Goal: Complete application form

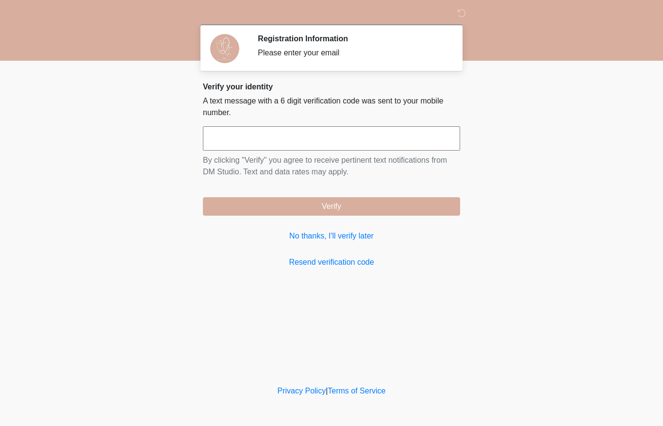
click at [271, 141] on input "text" at bounding box center [331, 138] width 257 height 24
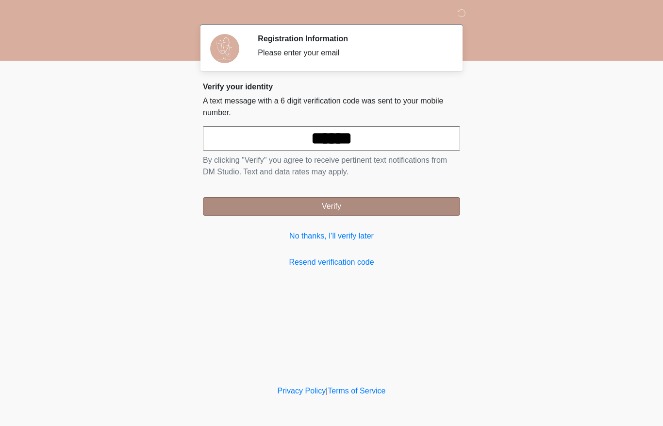
type input "******"
click at [428, 203] on button "Verify" at bounding box center [331, 206] width 257 height 18
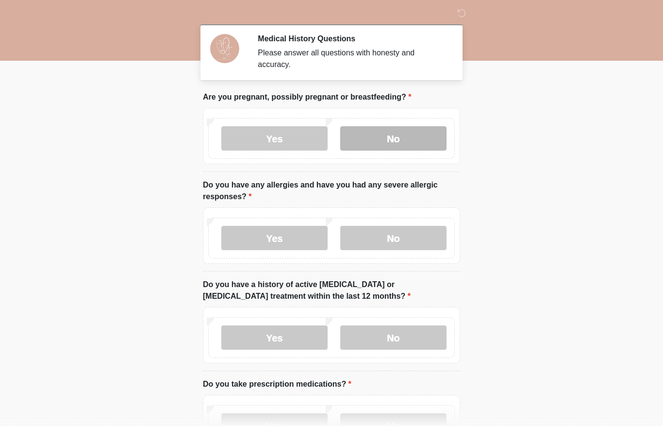
click at [424, 139] on label "No" at bounding box center [393, 138] width 106 height 24
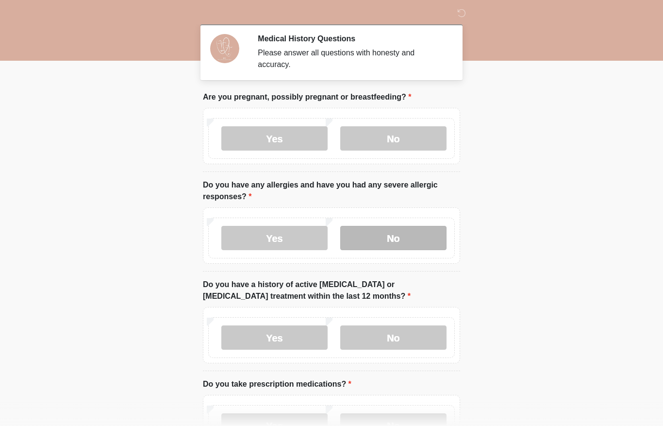
click at [422, 232] on label "No" at bounding box center [393, 238] width 106 height 24
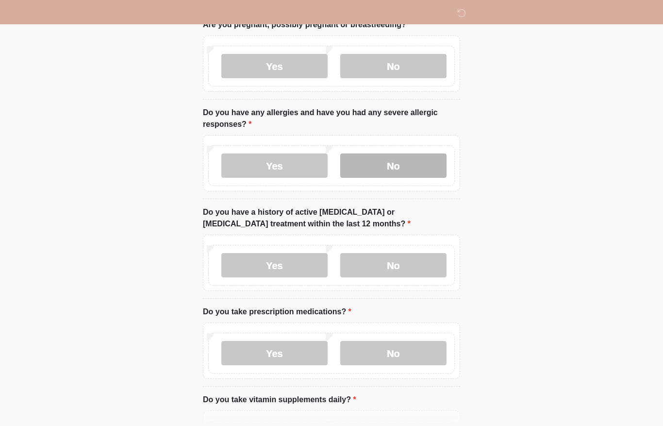
scroll to position [73, 0]
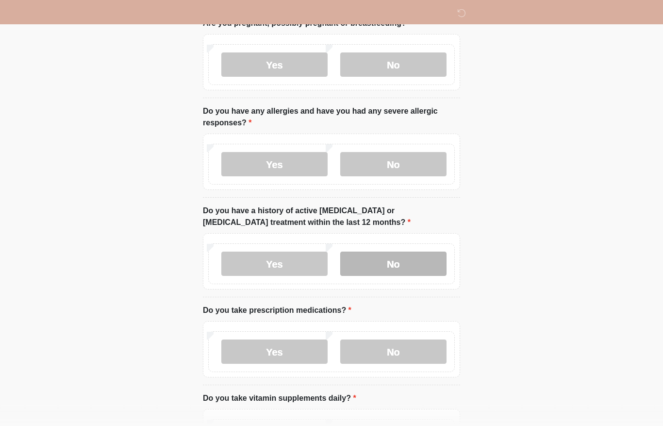
click at [411, 263] on label "No" at bounding box center [393, 264] width 106 height 24
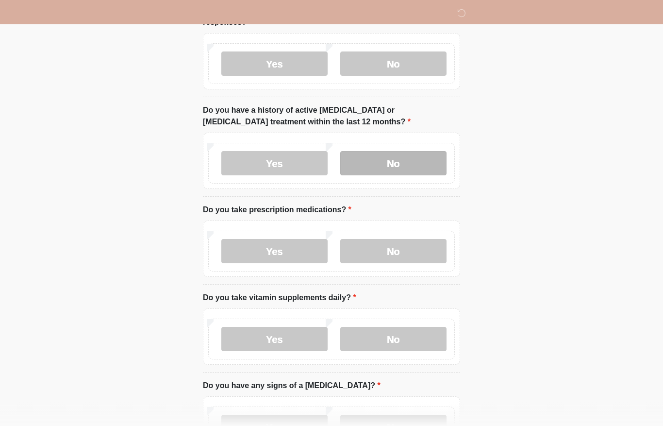
scroll to position [174, 0]
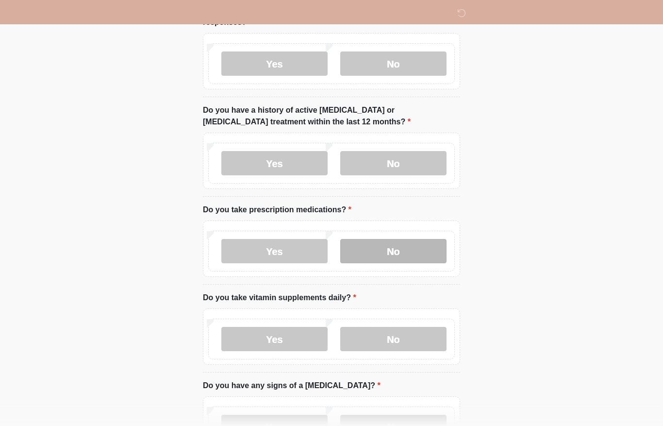
click at [401, 255] on label "No" at bounding box center [393, 251] width 106 height 24
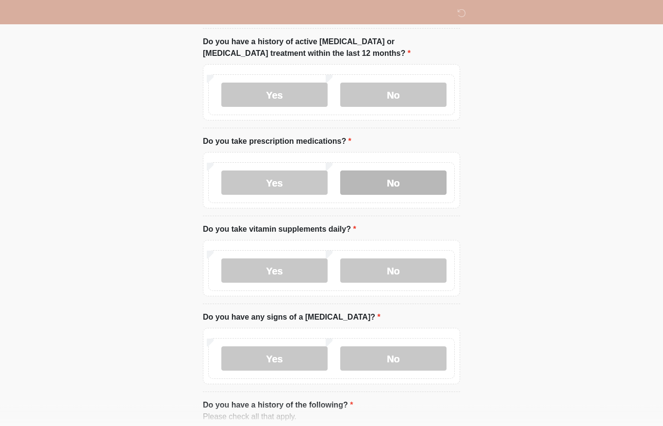
scroll to position [243, 0]
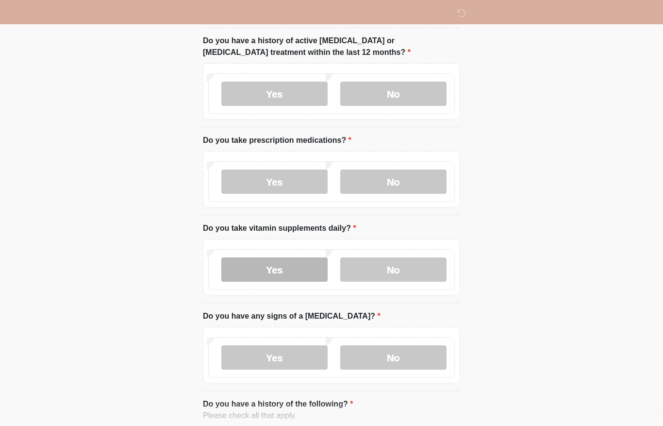
click at [301, 270] on label "Yes" at bounding box center [274, 270] width 106 height 24
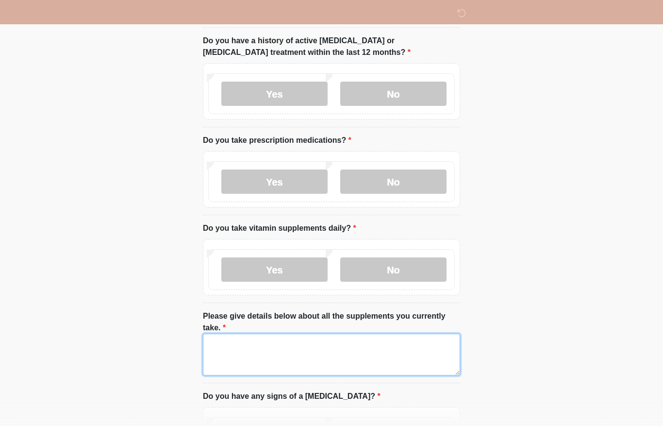
click at [361, 338] on textarea "Please give details below about all the supplements you currently take." at bounding box center [331, 354] width 257 height 42
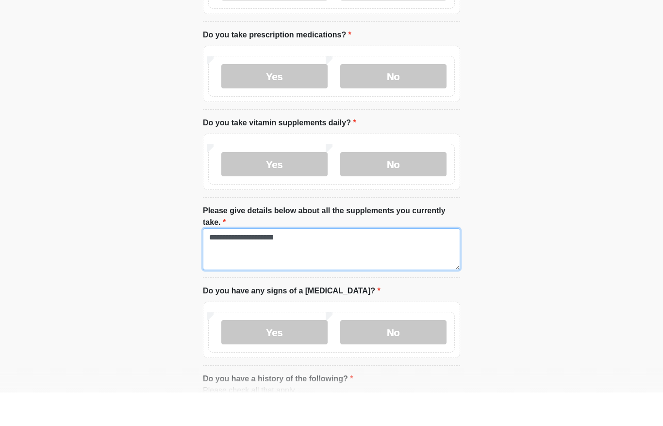
scroll to position [319, 0]
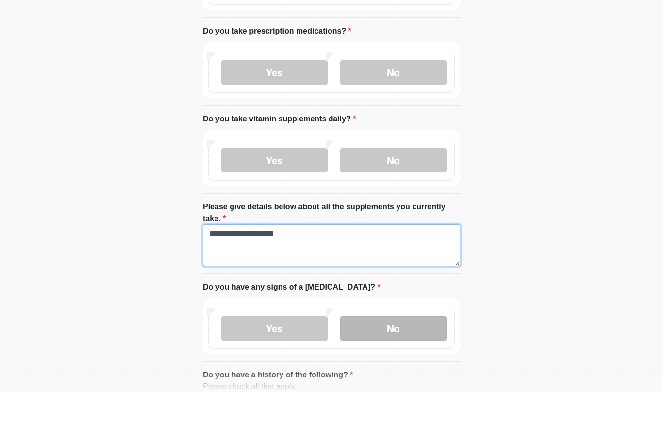
type textarea "**********"
click at [402, 349] on label "No" at bounding box center [393, 361] width 106 height 24
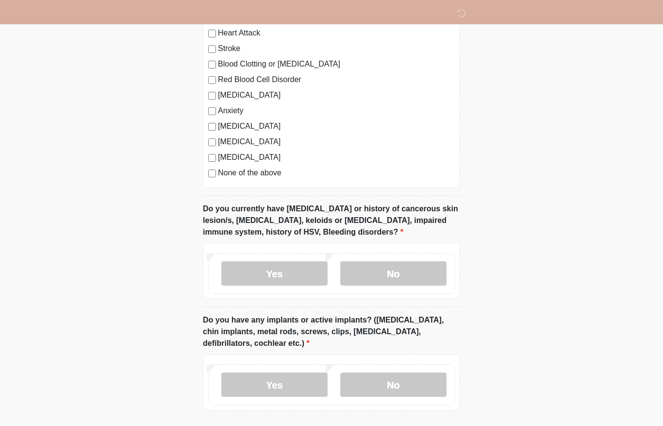
scroll to position [758, 0]
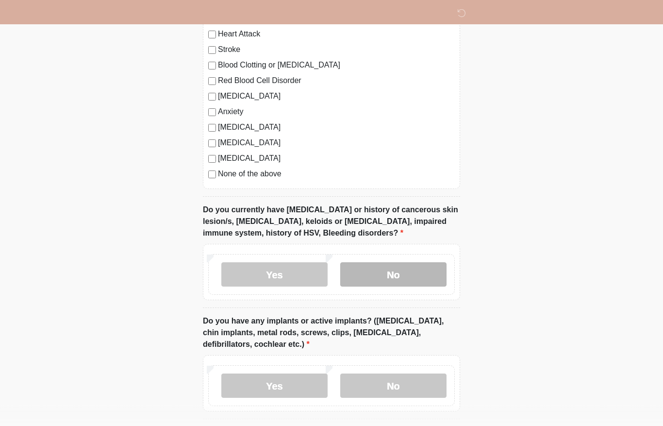
click at [410, 265] on label "No" at bounding box center [393, 275] width 106 height 24
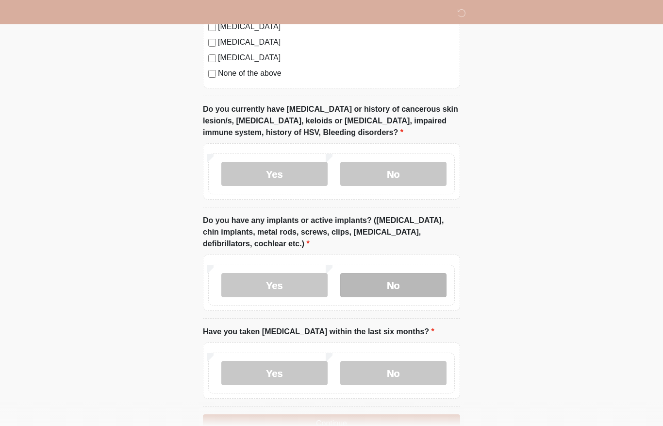
click at [426, 273] on label "No" at bounding box center [393, 285] width 106 height 24
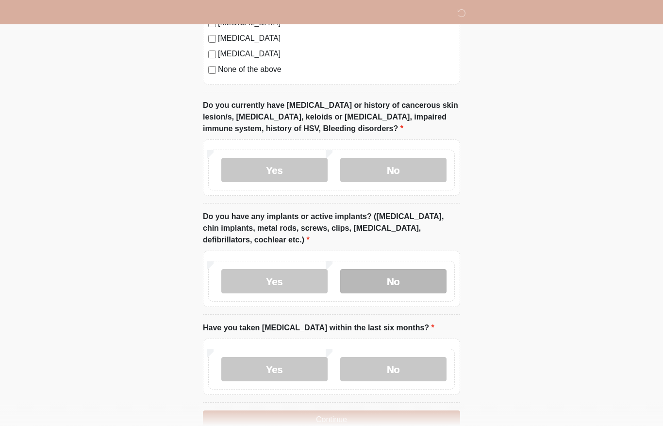
scroll to position [865, 0]
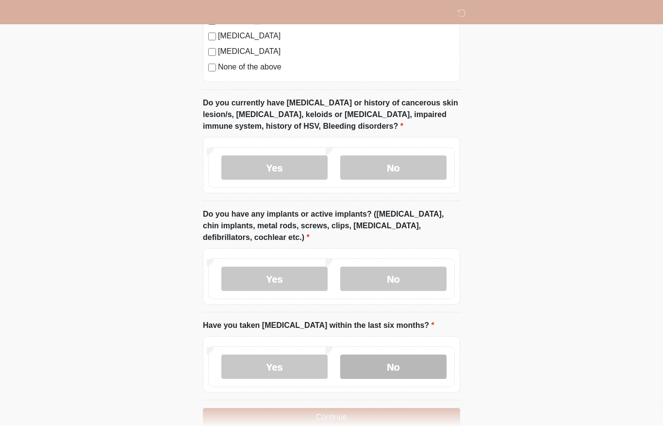
click at [416, 356] on label "No" at bounding box center [393, 366] width 106 height 24
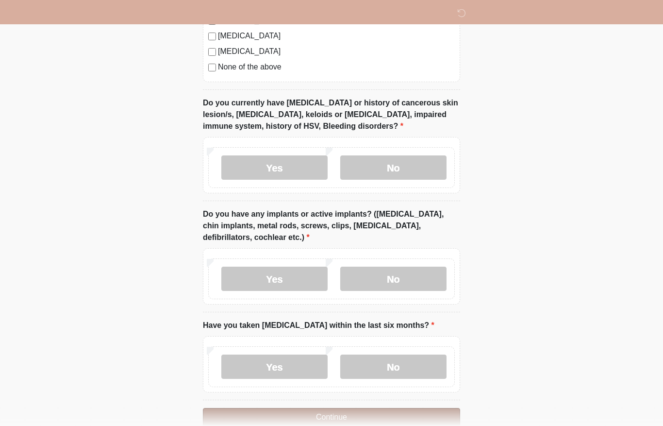
click at [415, 408] on button "Continue" at bounding box center [331, 417] width 257 height 18
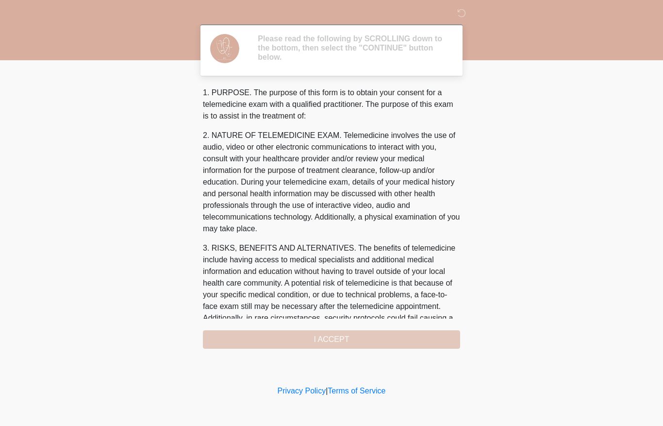
scroll to position [0, 0]
click at [428, 343] on div "1. PURPOSE. The purpose of this form is to obtain your consent for a telemedici…" at bounding box center [331, 218] width 257 height 262
click at [435, 339] on div "1. PURPOSE. The purpose of this form is to obtain your consent for a telemedici…" at bounding box center [331, 218] width 257 height 262
click at [430, 330] on div "1. PURPOSE. The purpose of this form is to obtain your consent for a telemedici…" at bounding box center [331, 218] width 257 height 262
click at [403, 334] on div "1. PURPOSE. The purpose of this form is to obtain your consent for a telemedici…" at bounding box center [331, 218] width 257 height 262
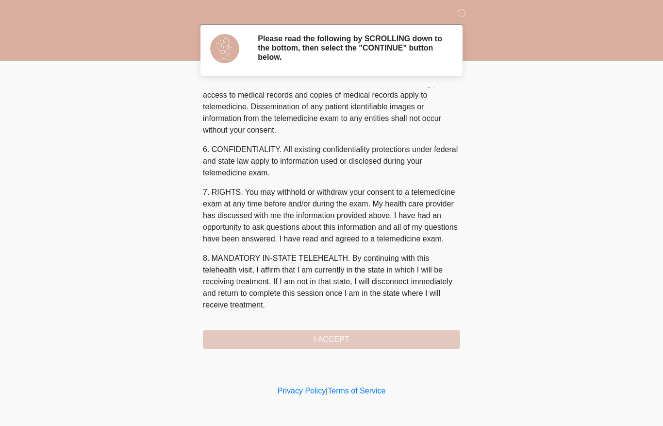
scroll to position [331, 0]
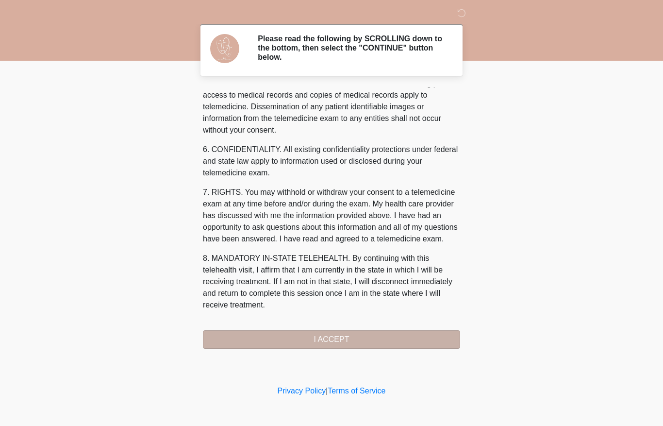
click at [351, 333] on button "I ACCEPT" at bounding box center [331, 339] width 257 height 18
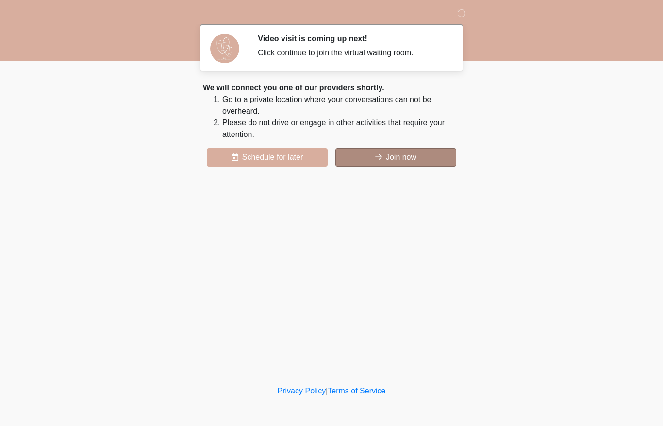
click at [427, 158] on button "Join now" at bounding box center [395, 157] width 121 height 18
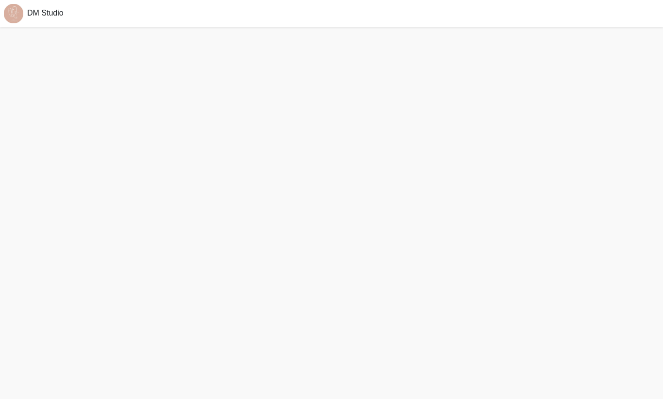
scroll to position [3, 0]
